Goal: Manage account settings

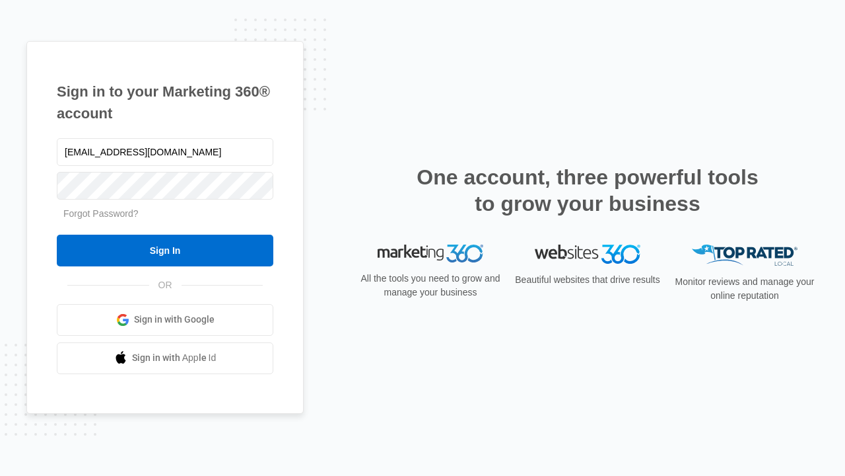
type input "[EMAIL_ADDRESS][DOMAIN_NAME]"
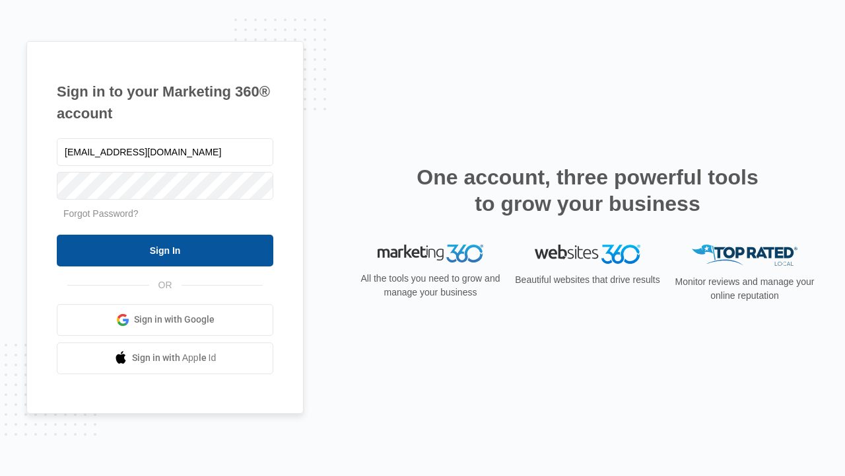
click at [165, 250] on input "Sign In" at bounding box center [165, 250] width 217 height 32
